Goal: Information Seeking & Learning: Learn about a topic

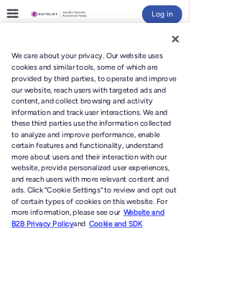
scroll to position [86, 0]
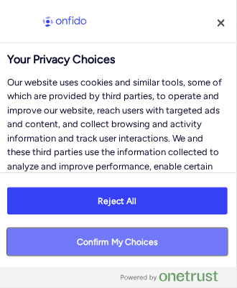
click at [156, 255] on button "Confirm My Choices" at bounding box center [117, 241] width 220 height 27
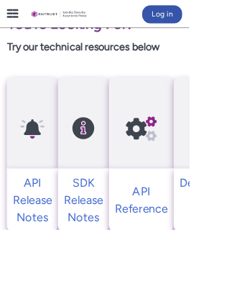
scroll to position [530, 0]
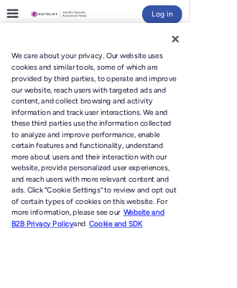
scroll to position [109, 0]
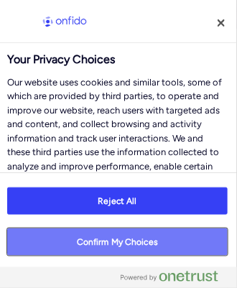
click at [128, 245] on button "Confirm My Choices" at bounding box center [117, 241] width 220 height 27
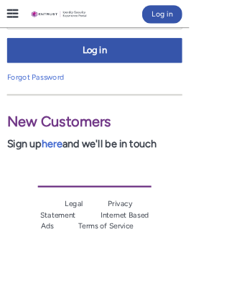
scroll to position [921, 0]
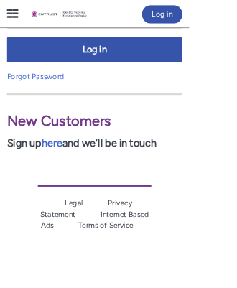
click at [141, 210] on center "Legal Privacy Statement Internet Based Ads Terms of Service Terms of Use Compan…" at bounding box center [118, 281] width 142 height 184
click at [68, 177] on link "here" at bounding box center [65, 180] width 26 height 16
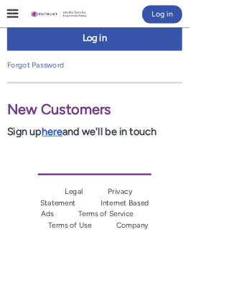
scroll to position [949, 0]
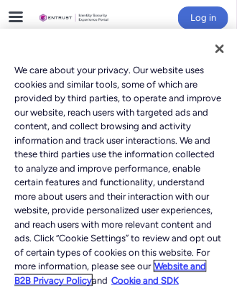
click at [189, 279] on link "Website and B2B Privacy Policy" at bounding box center [110, 273] width 192 height 25
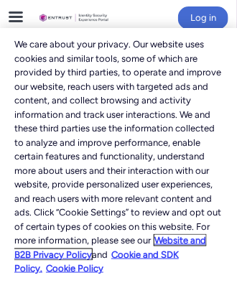
scroll to position [74, 0]
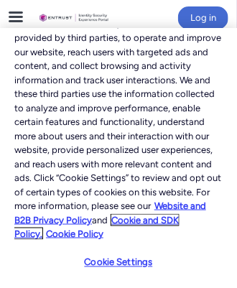
click at [139, 220] on link "Cookie and SDK Policy." at bounding box center [96, 227] width 164 height 25
